Goal: Transaction & Acquisition: Book appointment/travel/reservation

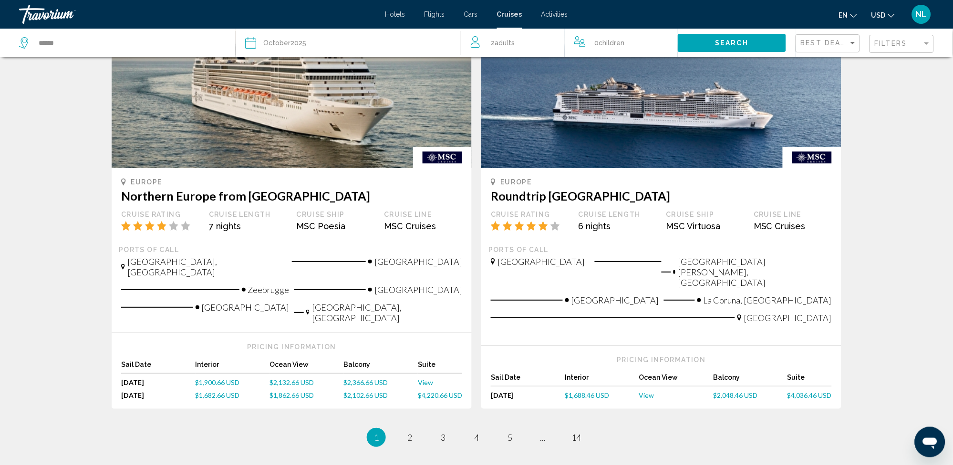
scroll to position [898, 0]
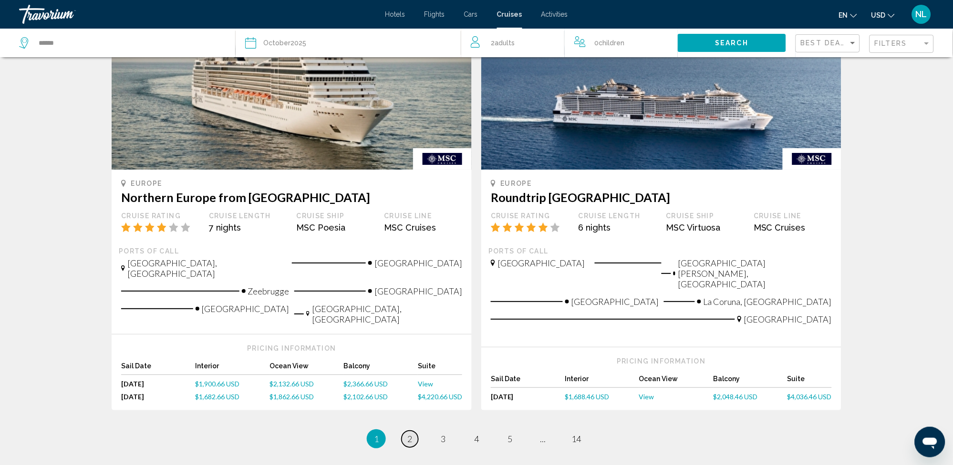
click at [409, 434] on span "2" at bounding box center [409, 439] width 5 height 10
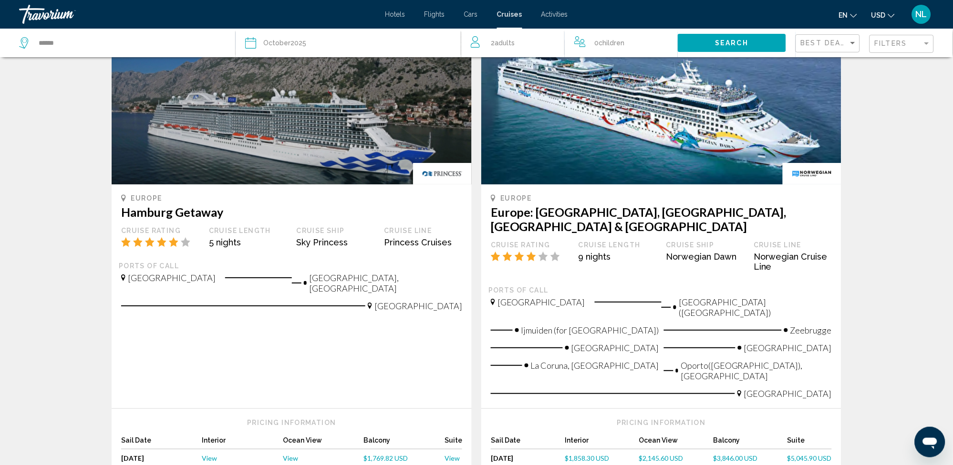
scroll to position [887, 0]
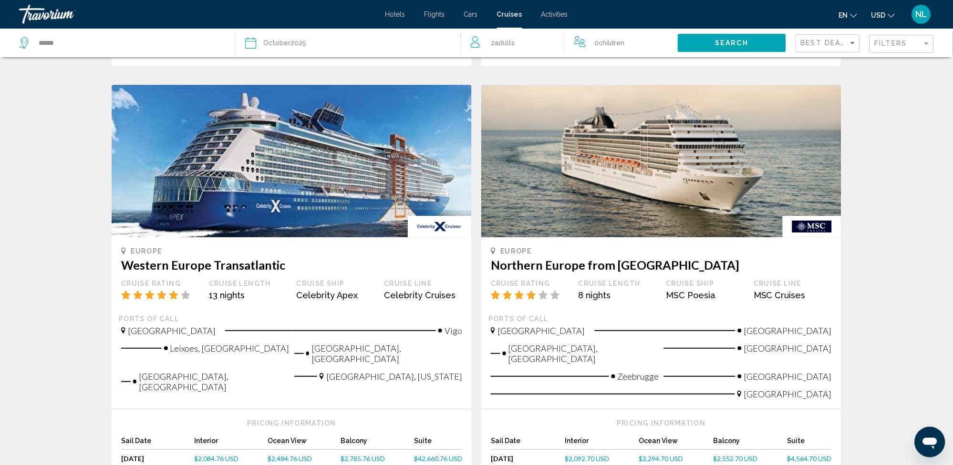
scroll to position [890, 0]
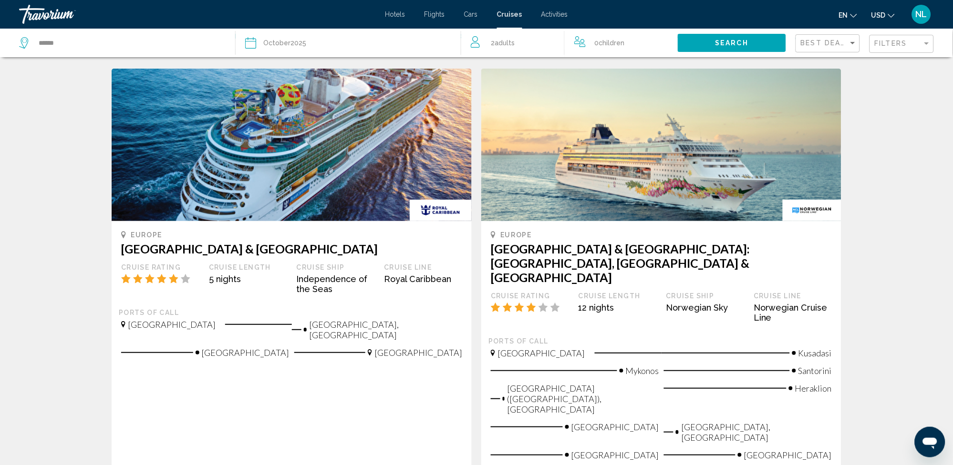
scroll to position [967, 0]
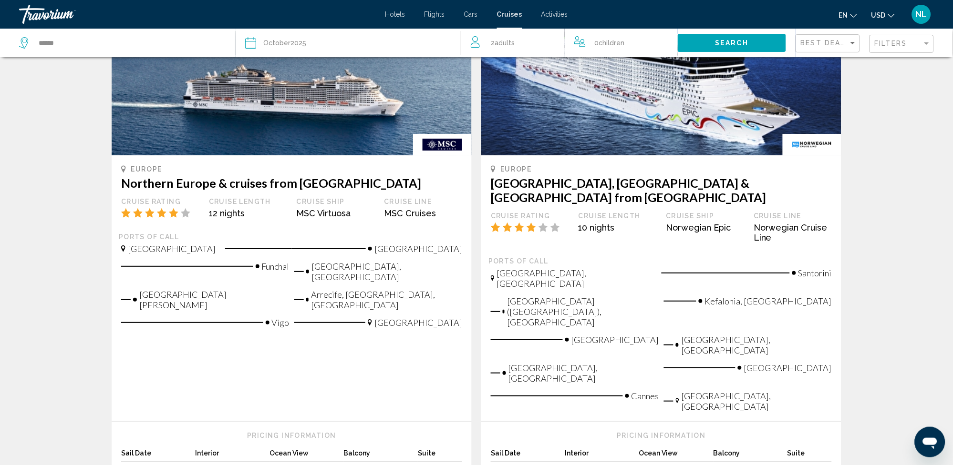
scroll to position [954, 0]
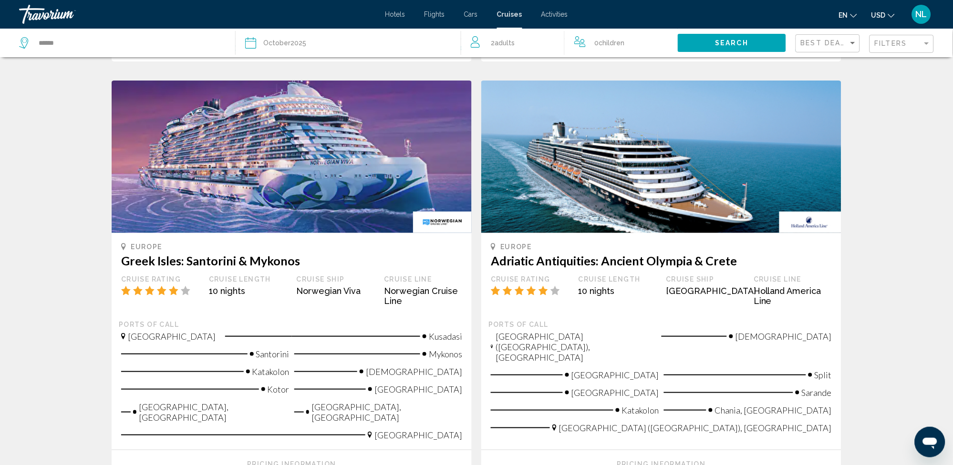
scroll to position [1023, 0]
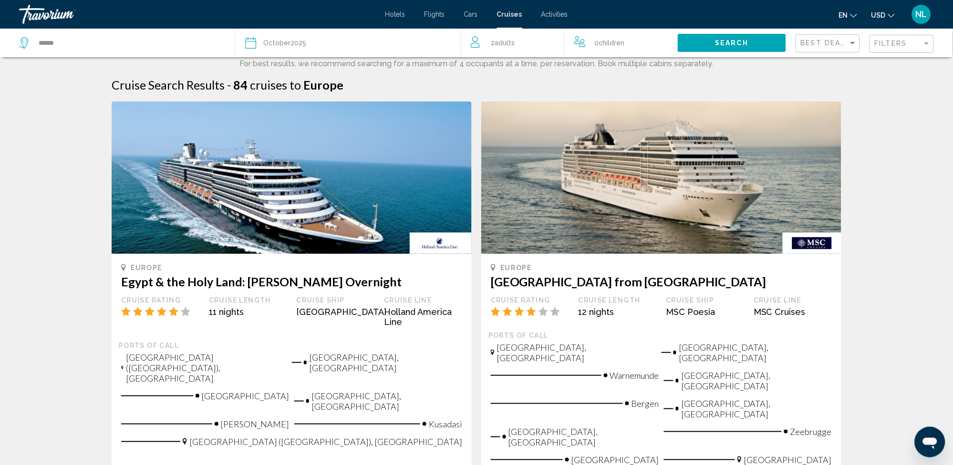
click at [507, 14] on span "Cruises" at bounding box center [509, 14] width 25 height 8
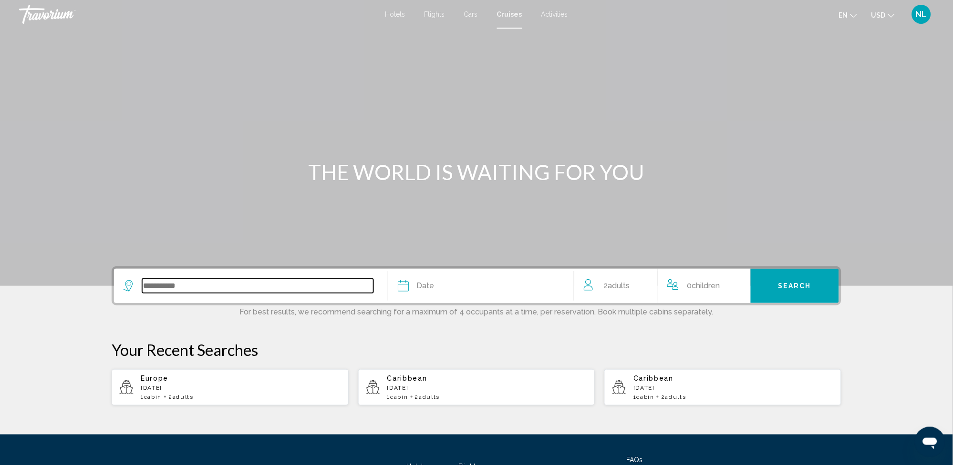
click at [290, 285] on input "Search widget" at bounding box center [257, 286] width 231 height 14
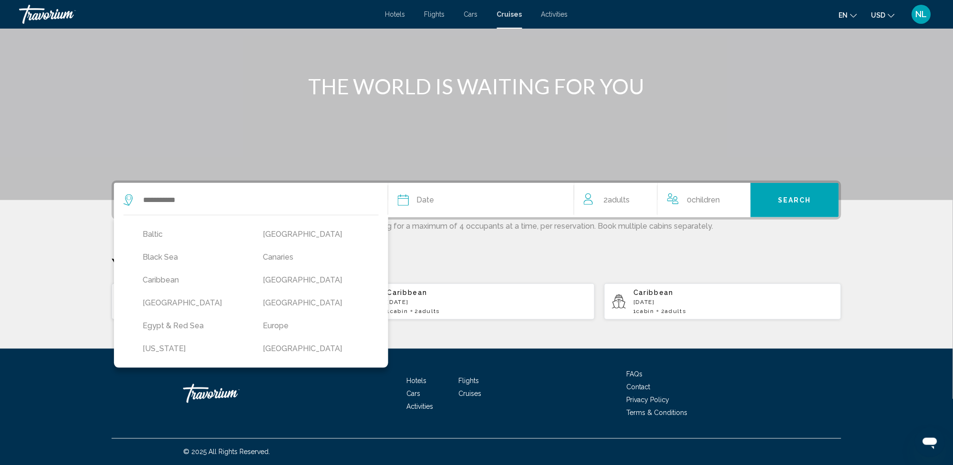
scroll to position [76, 0]
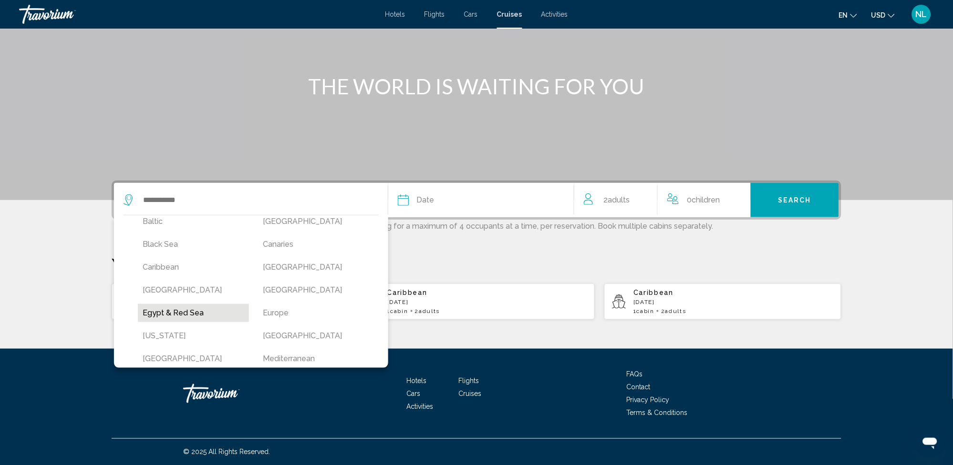
click at [163, 312] on button "Egypt & Red Sea" at bounding box center [193, 313] width 111 height 18
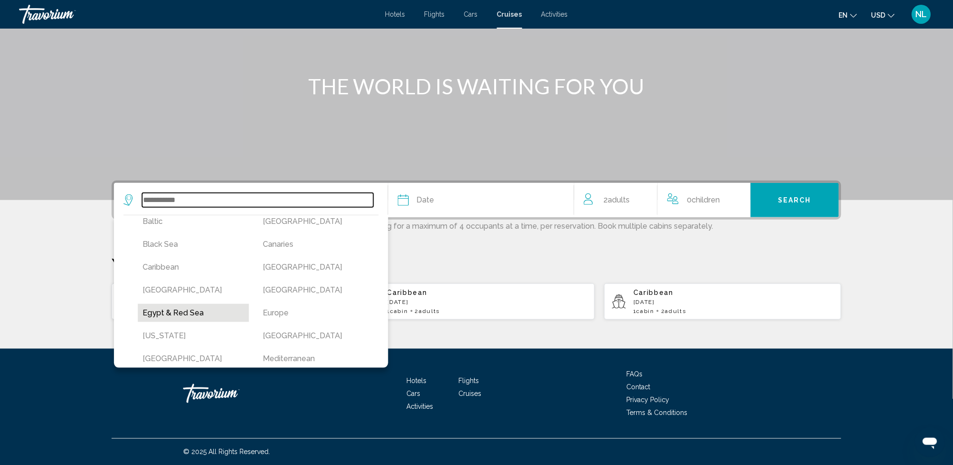
type input "**********"
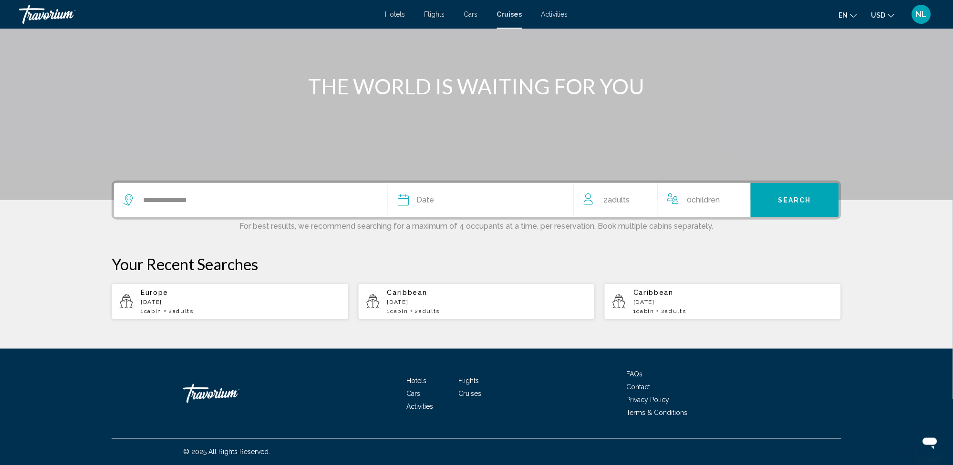
click at [429, 210] on button "Date January February March April May June July August September October Novemb…" at bounding box center [481, 200] width 166 height 34
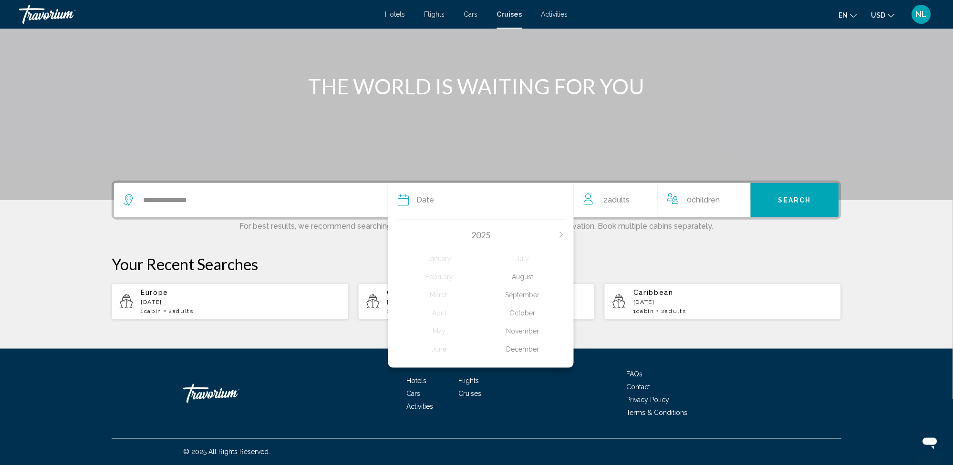
click at [527, 310] on div "October" at bounding box center [522, 313] width 83 height 17
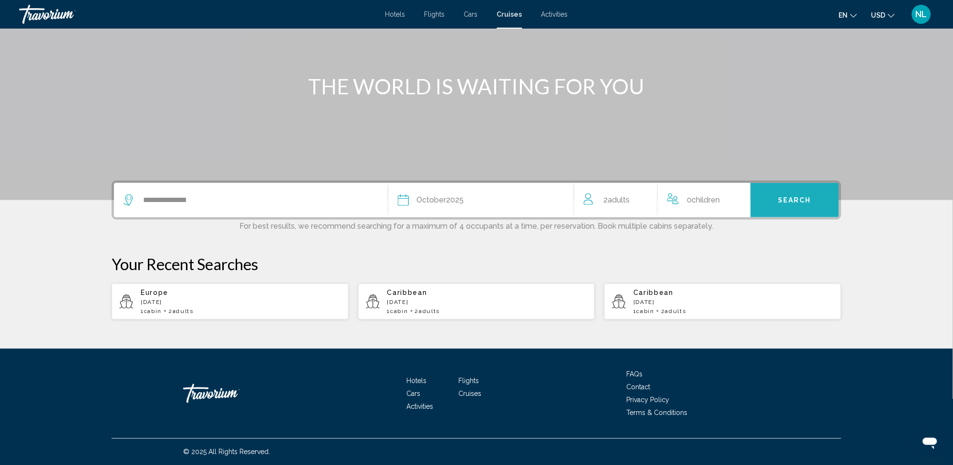
click at [780, 203] on span "Search" at bounding box center [794, 201] width 33 height 8
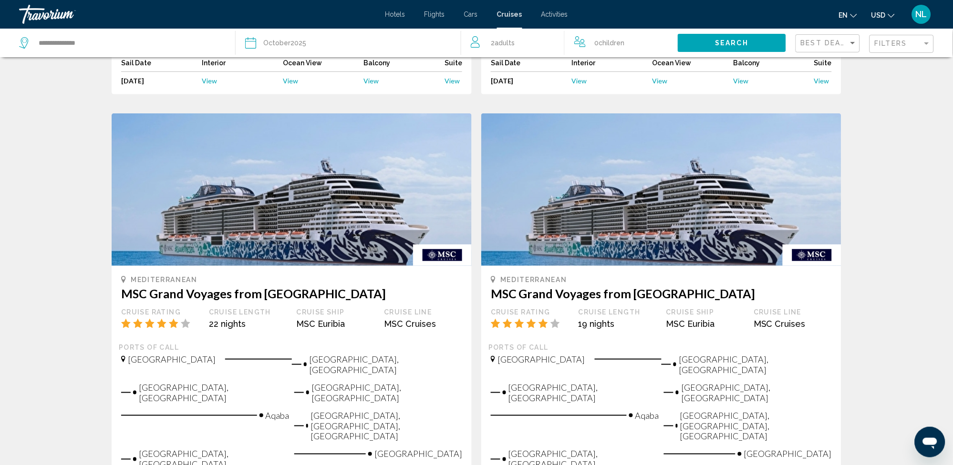
scroll to position [1146, 0]
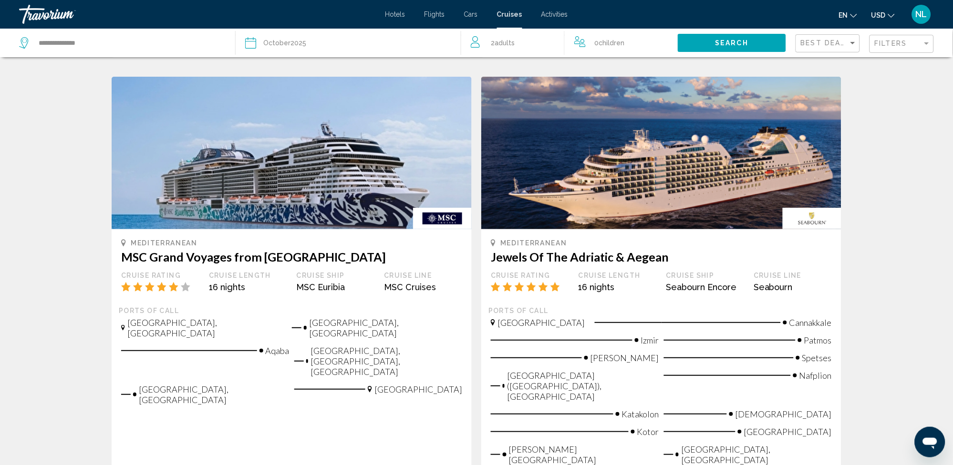
scroll to position [1015, 0]
